Goal: Check status: Check status

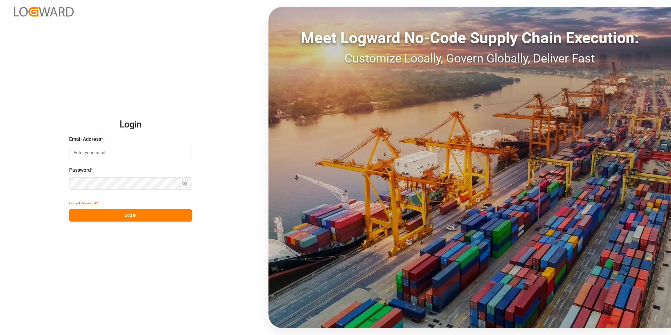
type input "[PERSON_NAME][EMAIL_ADDRESS][DOMAIN_NAME]"
click at [142, 214] on button "Log In" at bounding box center [130, 215] width 123 height 12
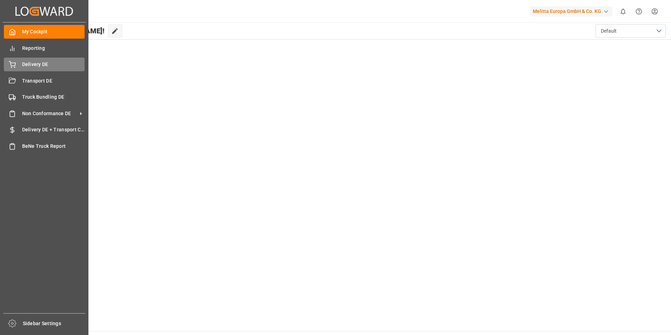
click at [18, 69] on div "Delivery DE Delivery DE" at bounding box center [44, 65] width 81 height 14
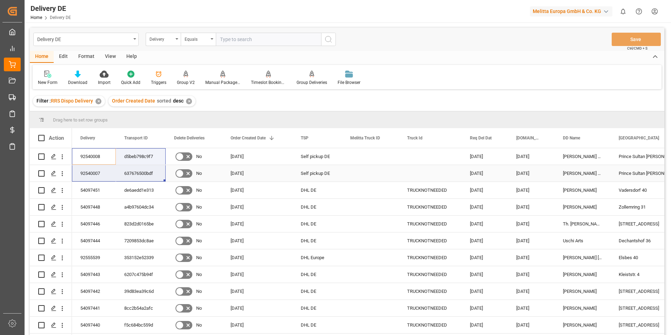
drag, startPoint x: 121, startPoint y: 178, endPoint x: 143, endPoint y: 168, distance: 23.6
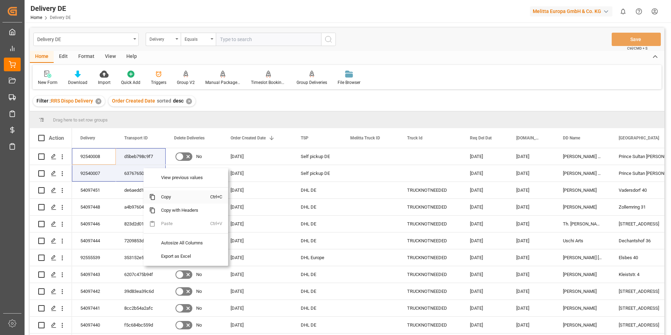
click at [166, 195] on span "Copy" at bounding box center [182, 196] width 55 height 13
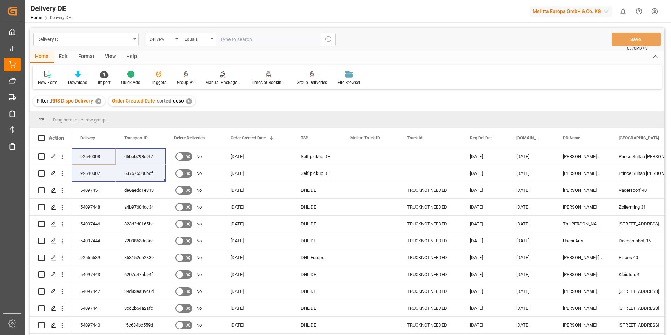
click at [444, 51] on div "Home Edit Format View Help" at bounding box center [347, 57] width 635 height 12
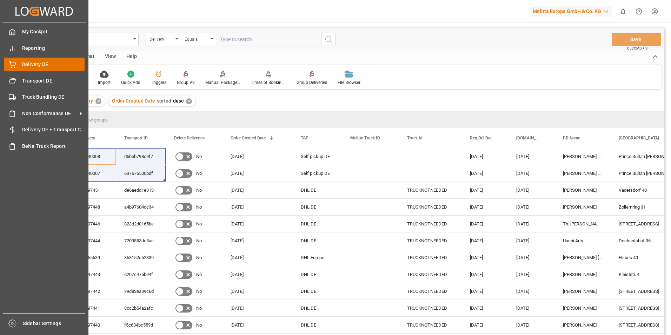
click at [30, 63] on span "Delivery DE" at bounding box center [53, 64] width 63 height 7
